Goal: Information Seeking & Learning: Find specific page/section

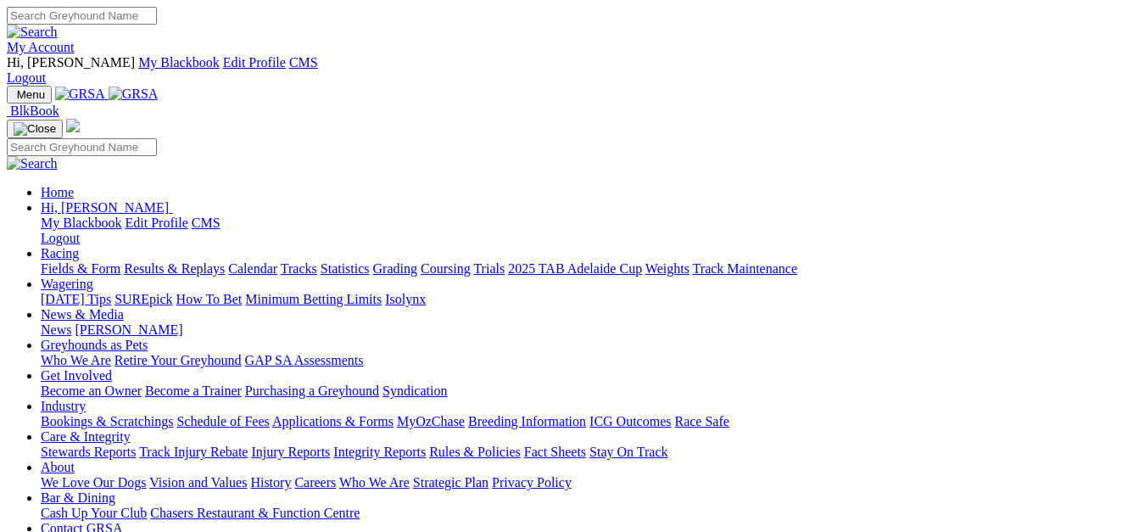
click at [79, 246] on link "Racing" at bounding box center [60, 253] width 38 height 14
click at [81, 261] on link "Fields & Form" at bounding box center [81, 268] width 80 height 14
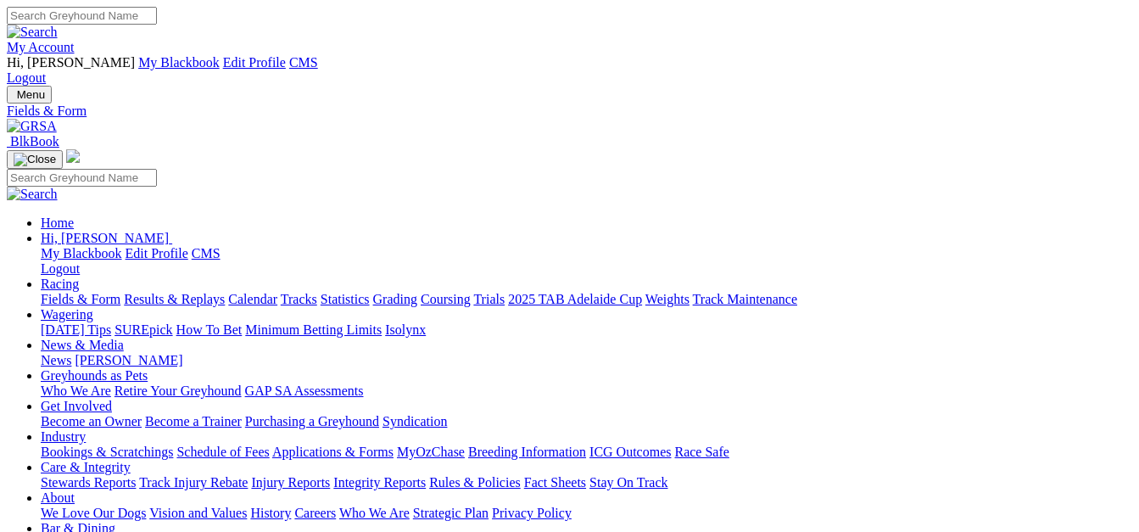
click at [81, 292] on link "Fields & Form" at bounding box center [81, 299] width 80 height 14
